Goal: Transaction & Acquisition: Purchase product/service

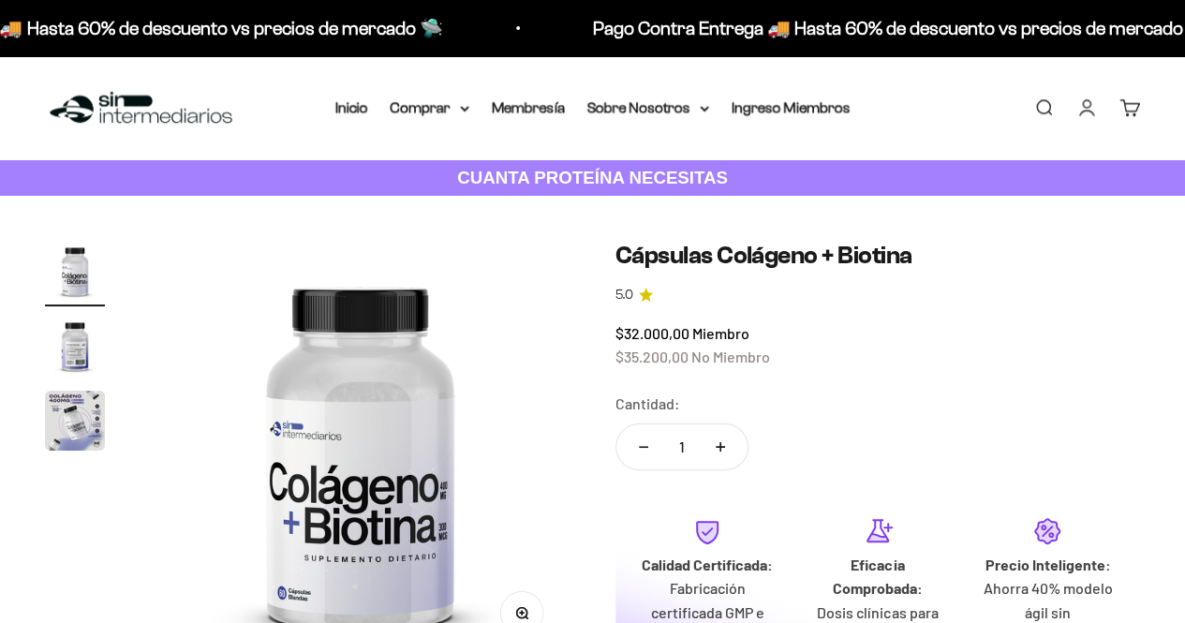
click at [77, 363] on img "Ir al artículo 2" at bounding box center [75, 346] width 60 height 60
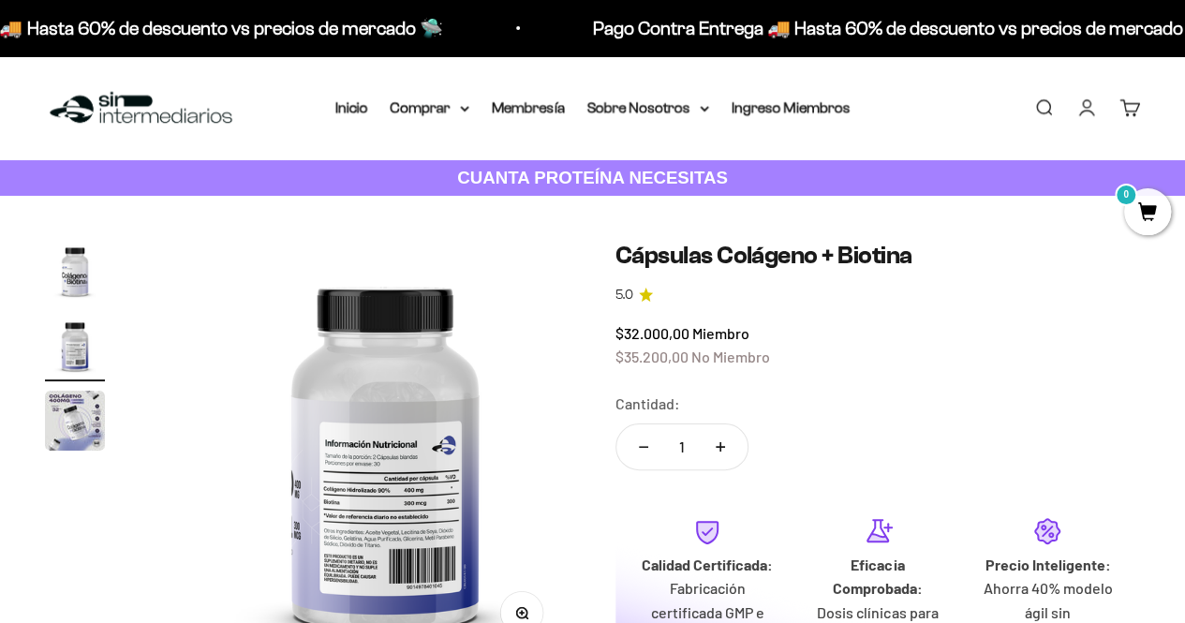
scroll to position [0, 431]
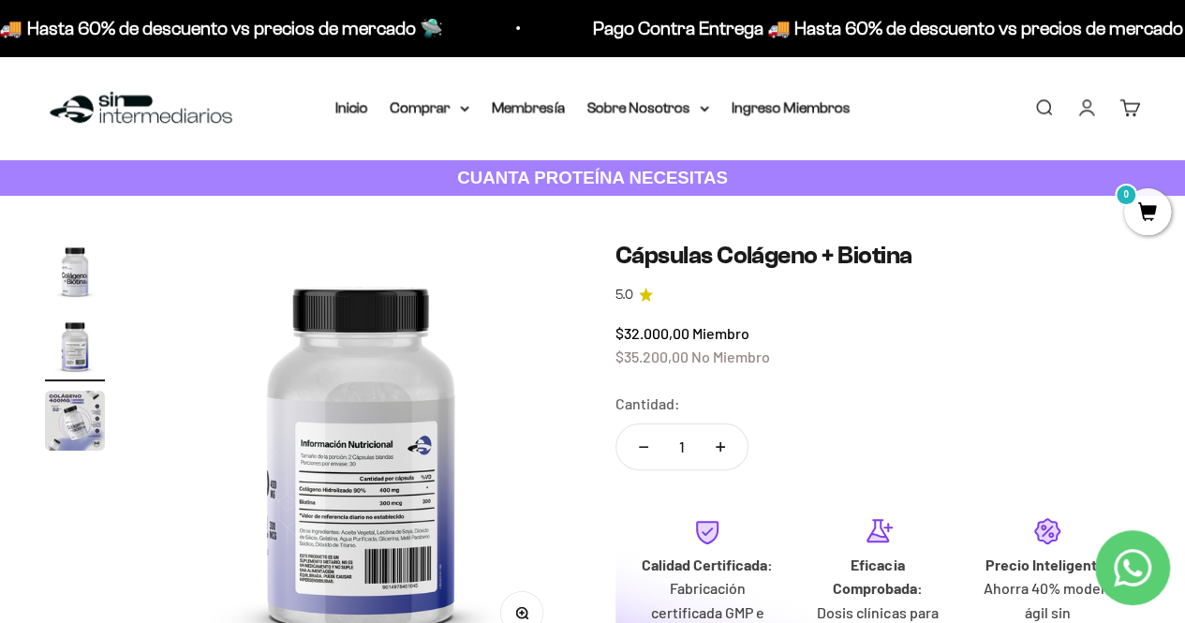
click at [390, 495] on img at bounding box center [361, 451] width 421 height 421
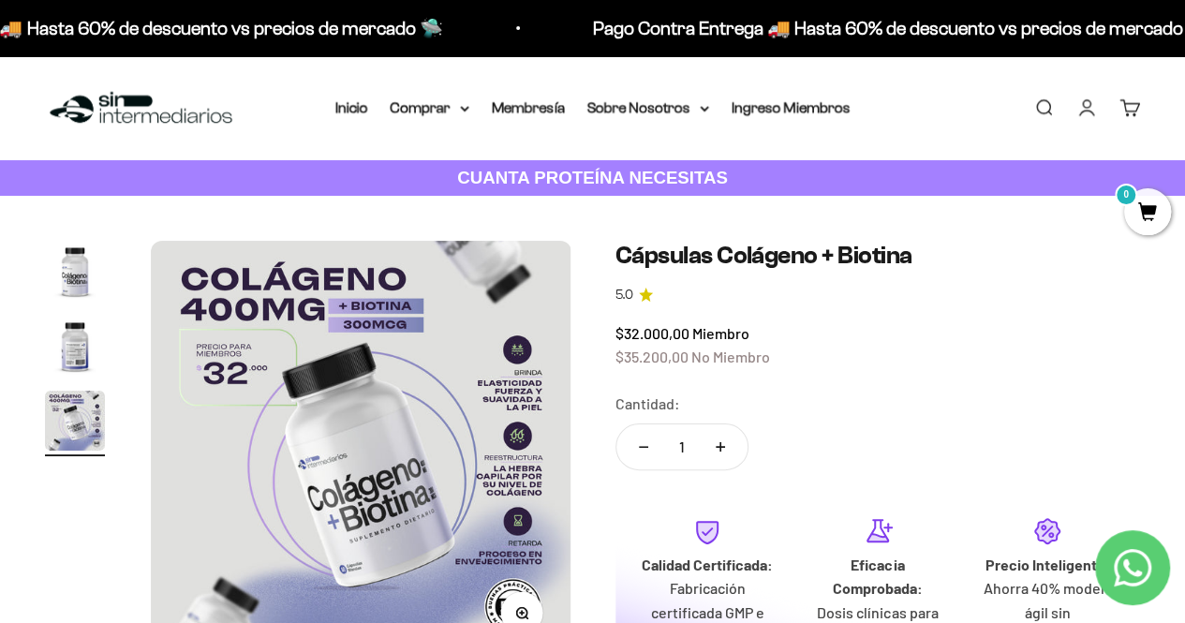
scroll to position [0, 0]
click at [75, 350] on img "Ir al artículo 2" at bounding box center [75, 346] width 60 height 60
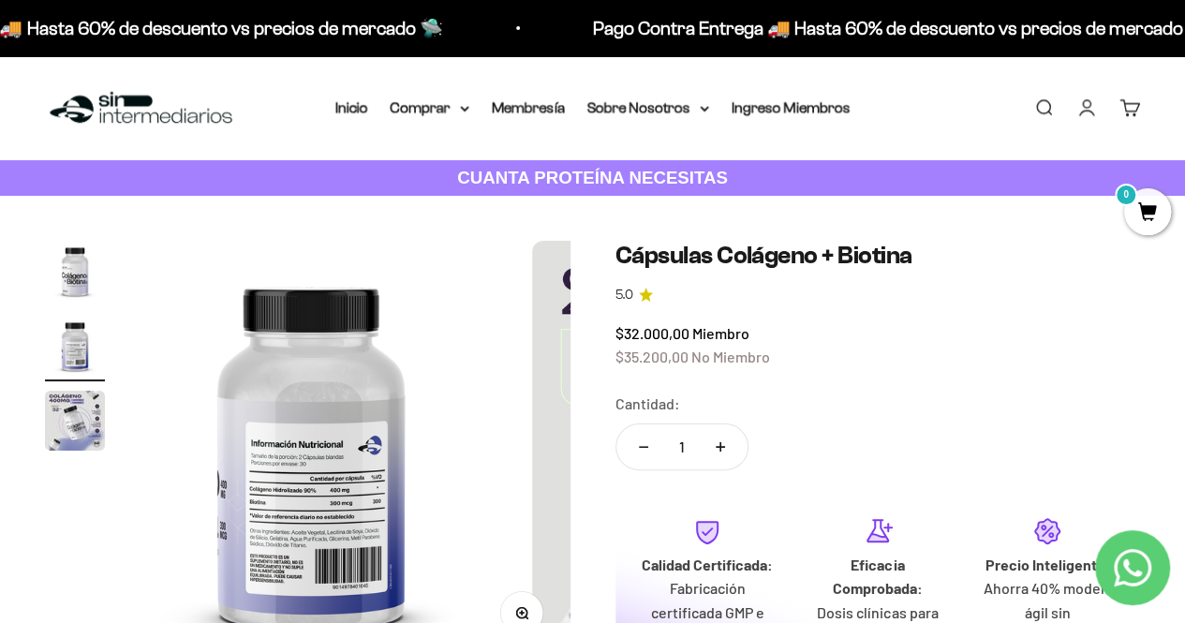
scroll to position [0, 431]
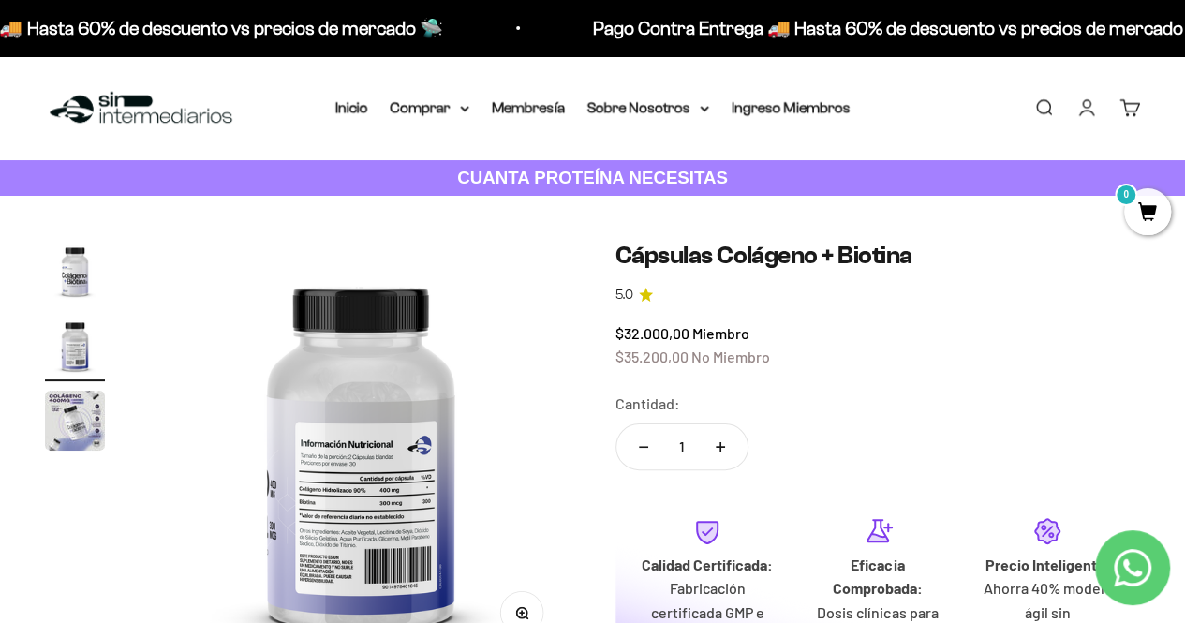
click at [314, 503] on img at bounding box center [361, 451] width 421 height 421
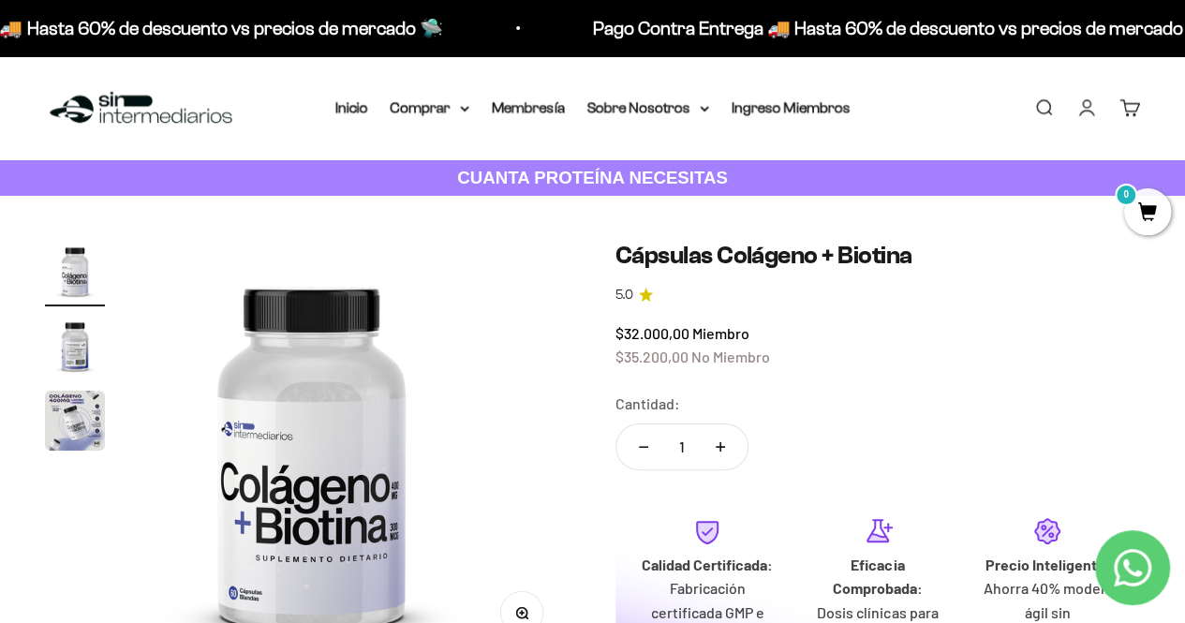
scroll to position [0, 0]
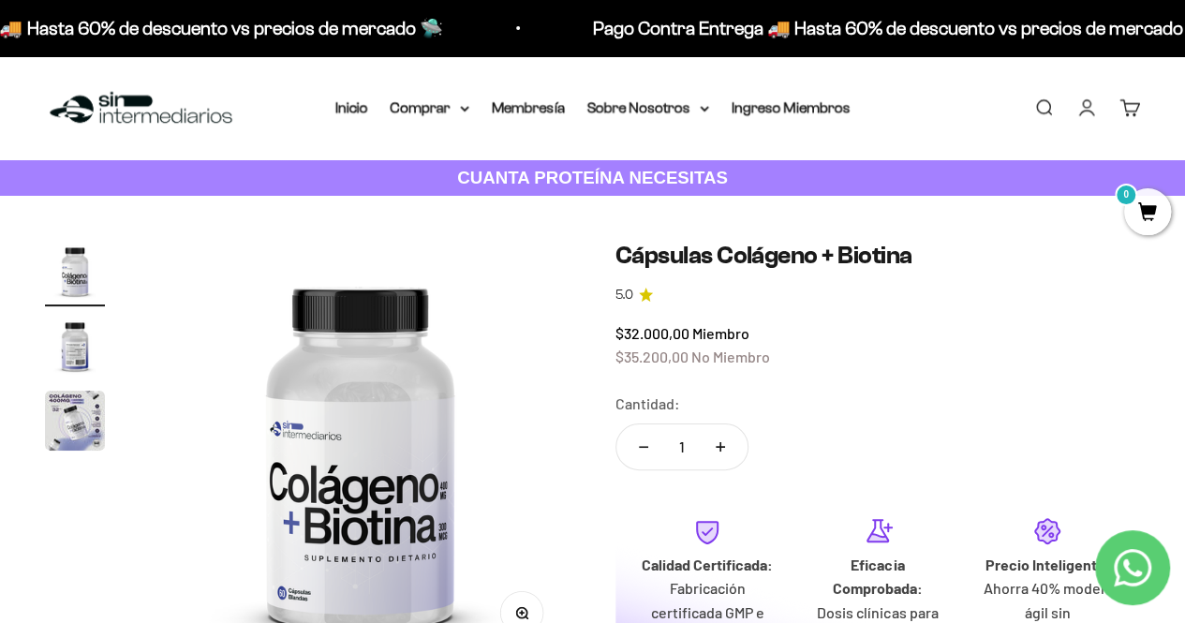
click at [67, 353] on img "Ir al artículo 2" at bounding box center [75, 346] width 60 height 60
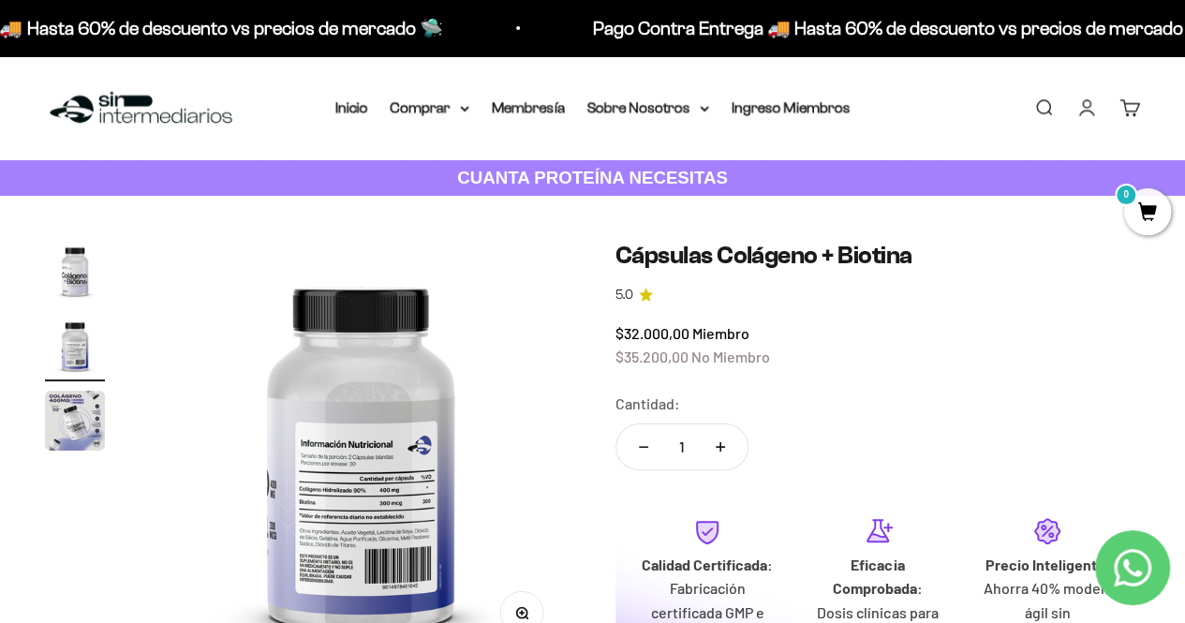
scroll to position [0, 431]
click at [519, 606] on icon "button" at bounding box center [521, 612] width 13 height 13
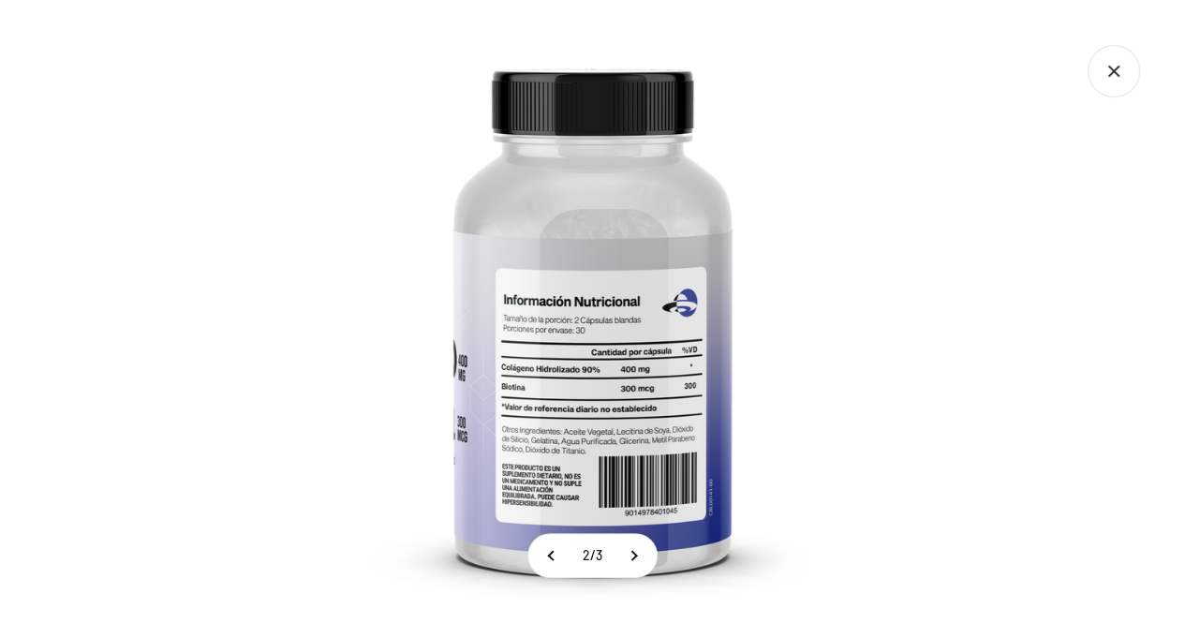
click at [566, 404] on img at bounding box center [592, 311] width 623 height 623
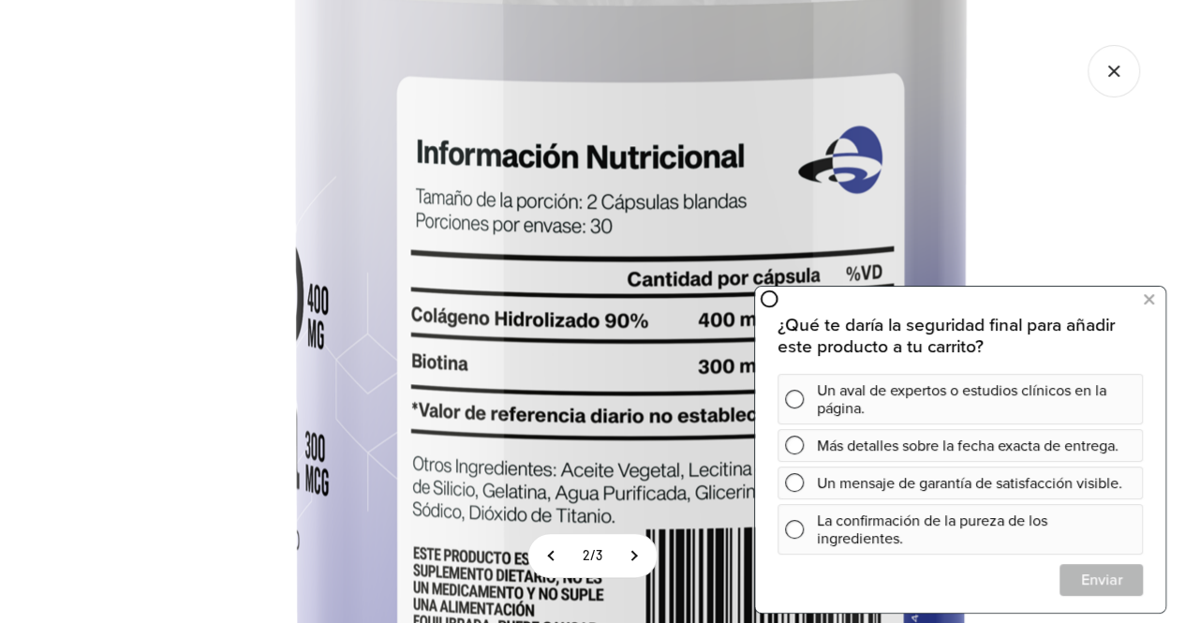
click at [581, 115] on img at bounding box center [630, 180] width 1499 height 1499
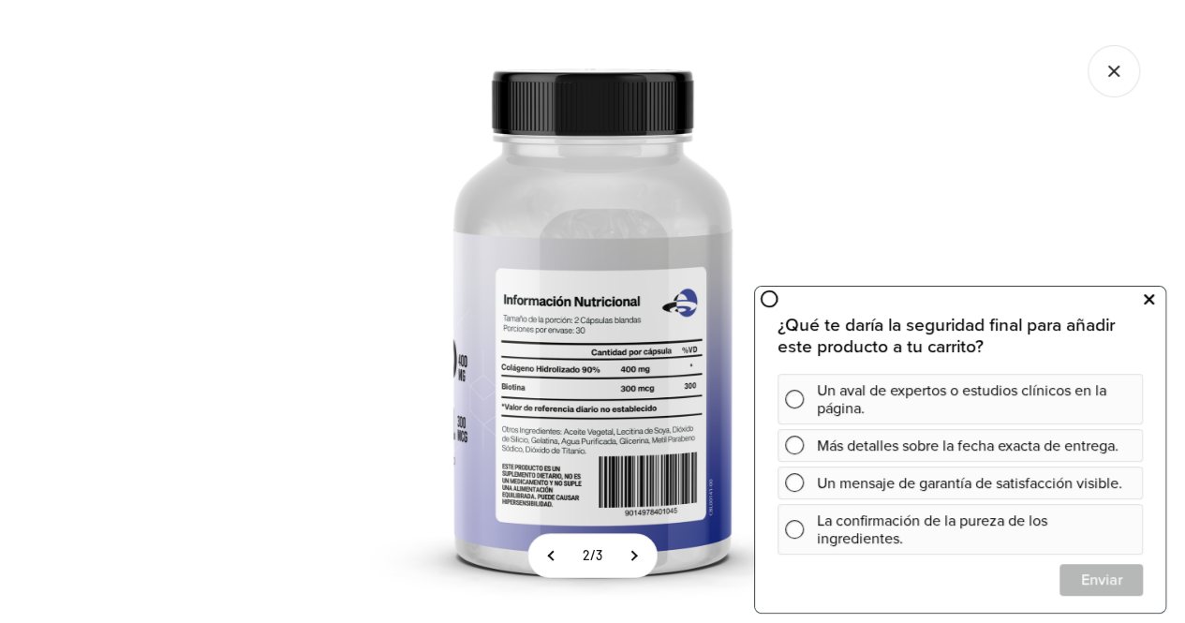
click at [1156, 305] on button at bounding box center [1149, 299] width 34 height 30
